Goal: Find specific page/section: Find specific page/section

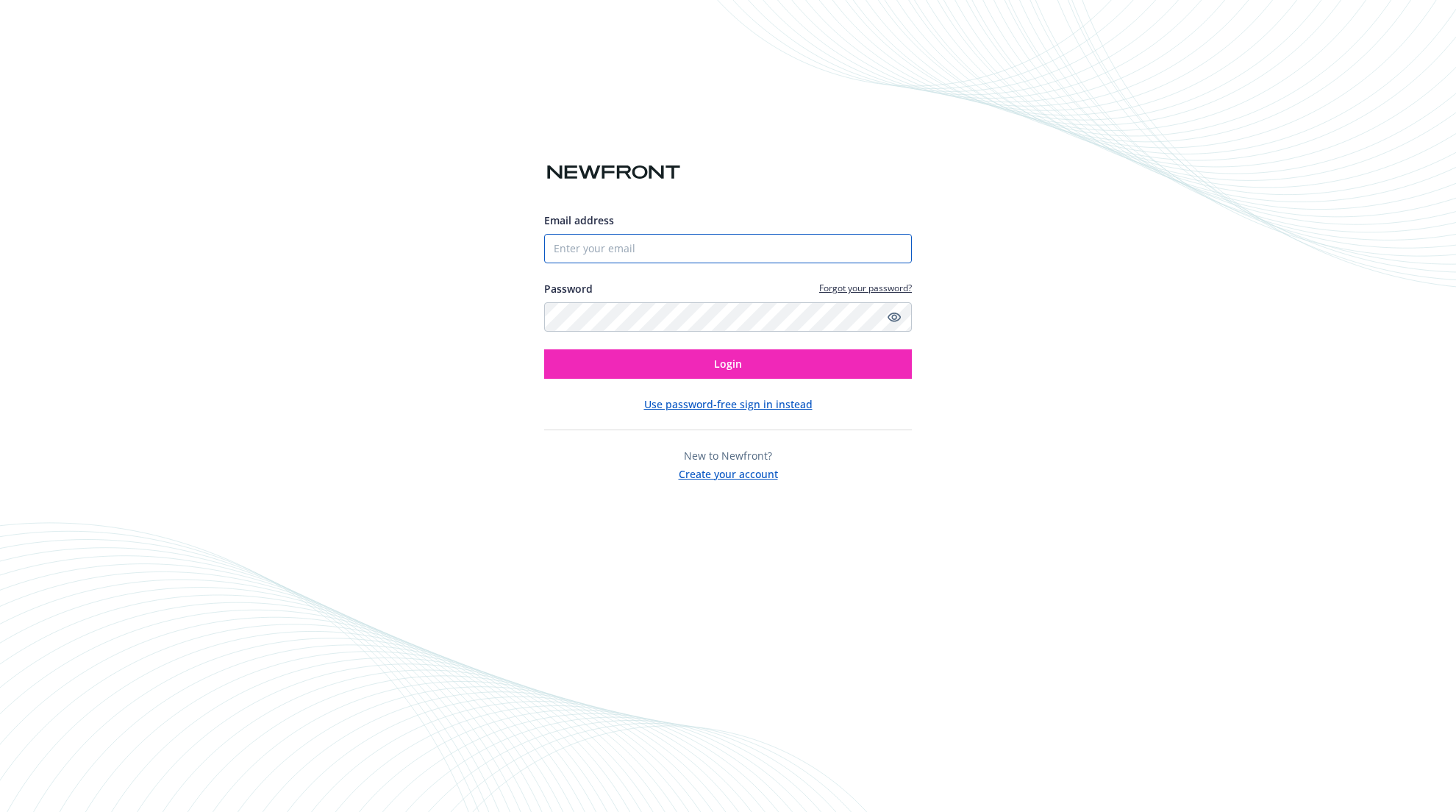
click at [723, 252] on input "Email address" at bounding box center [728, 248] width 368 height 29
click at [677, 248] on input "Email address" at bounding box center [728, 248] width 368 height 29
type input "[EMAIL_ADDRESS][DOMAIN_NAME]"
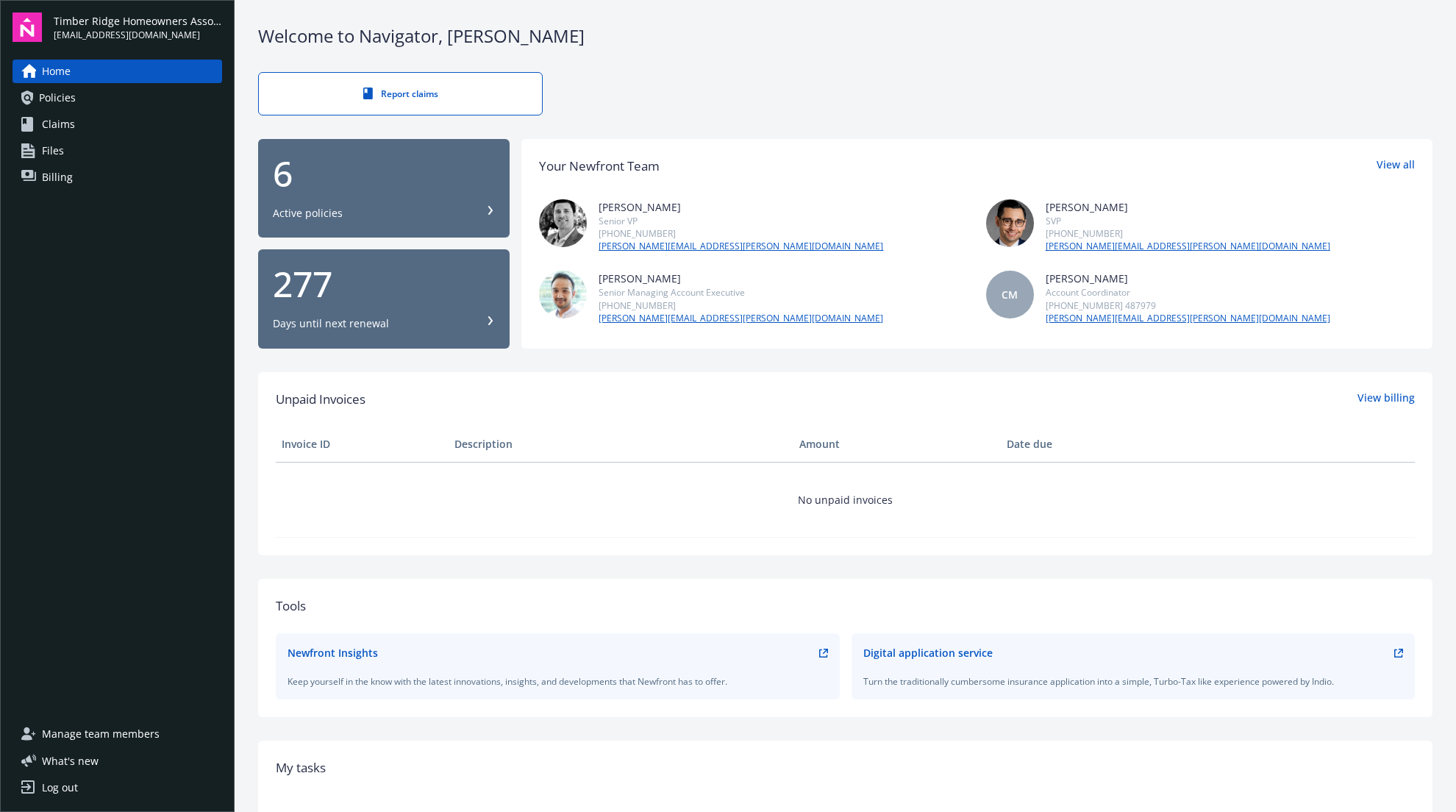
click at [66, 93] on span "Policies" at bounding box center [57, 97] width 37 height 24
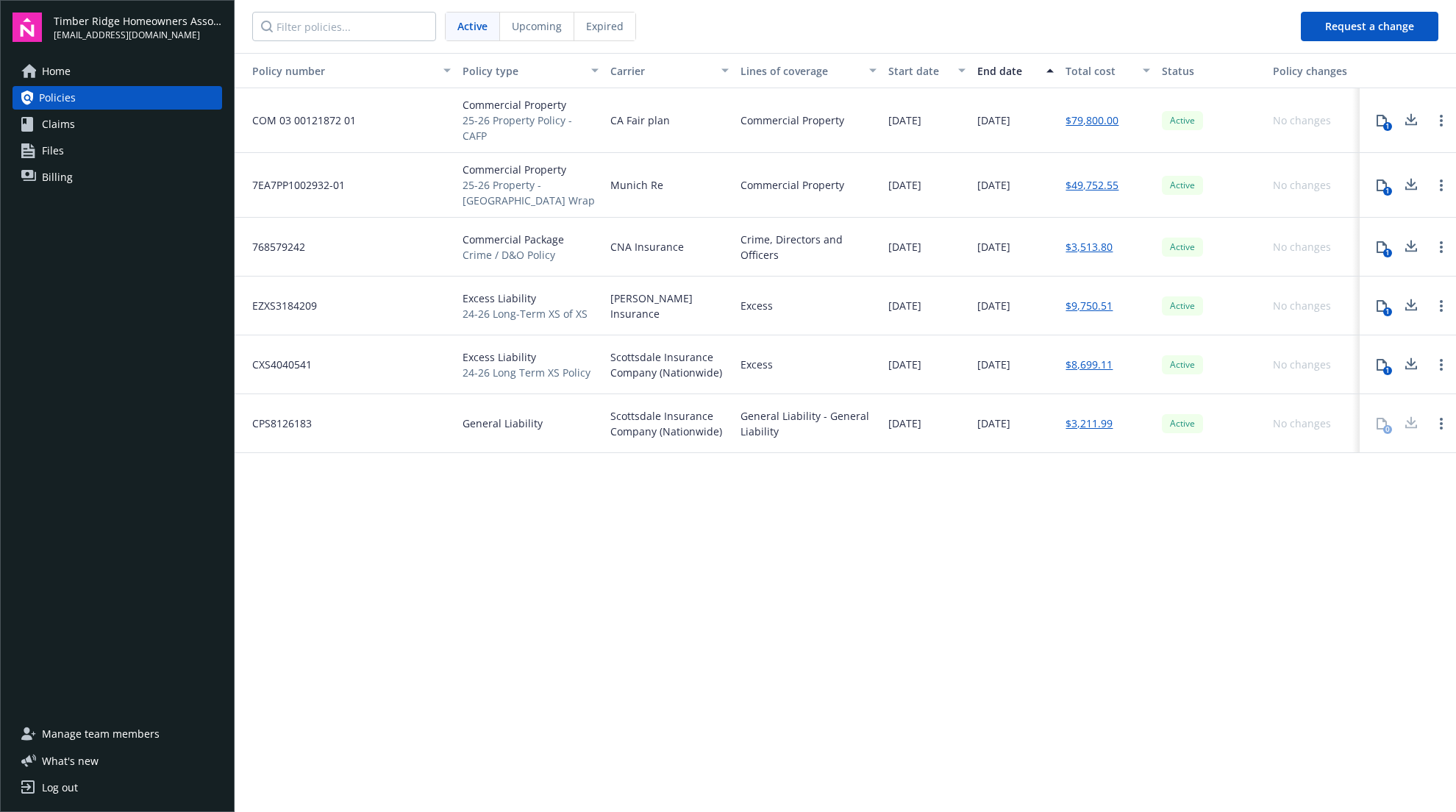
click at [1380, 115] on icon at bounding box center [1382, 121] width 11 height 11
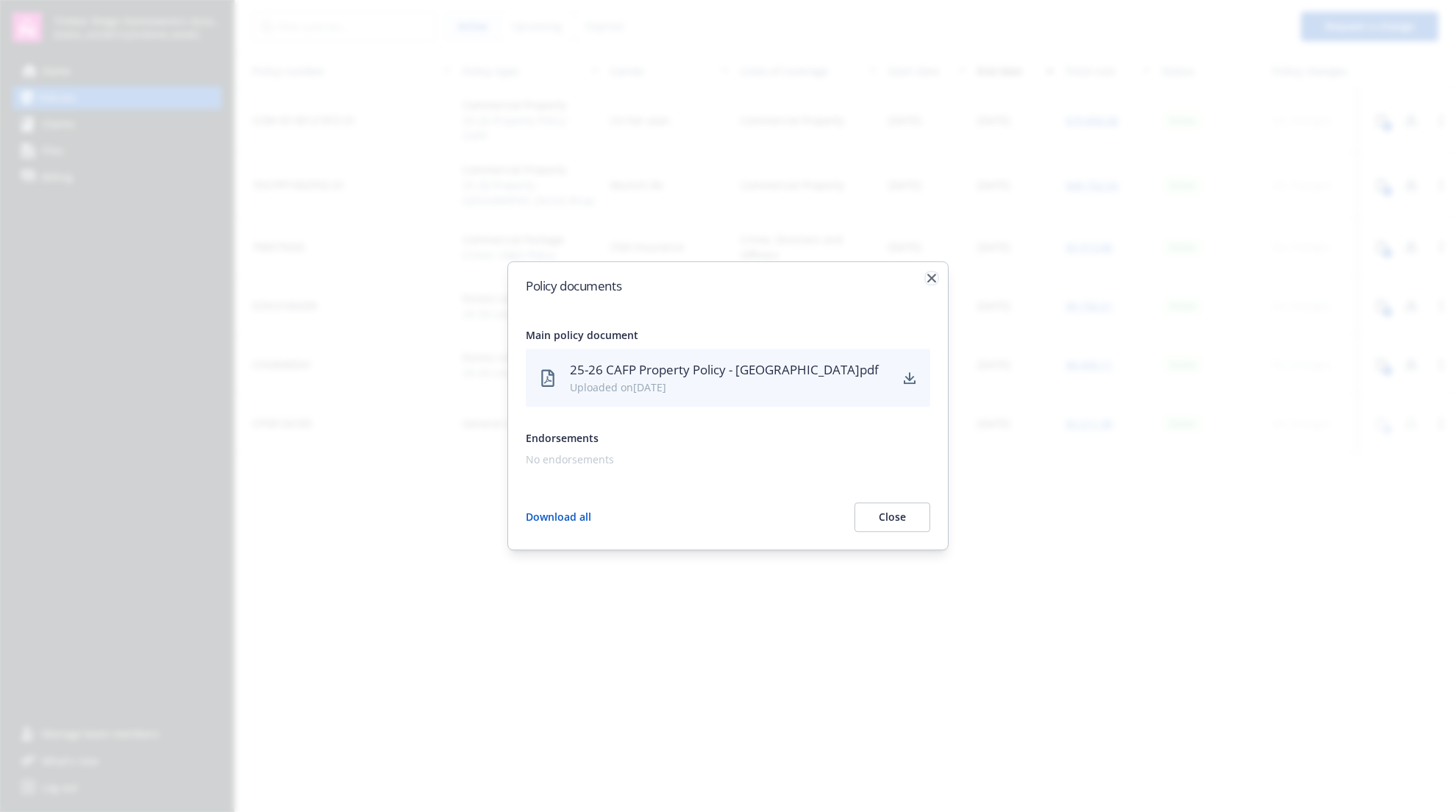
click at [931, 281] on icon "button" at bounding box center [931, 278] width 8 height 8
